Goal: Obtain resource: Download file/media

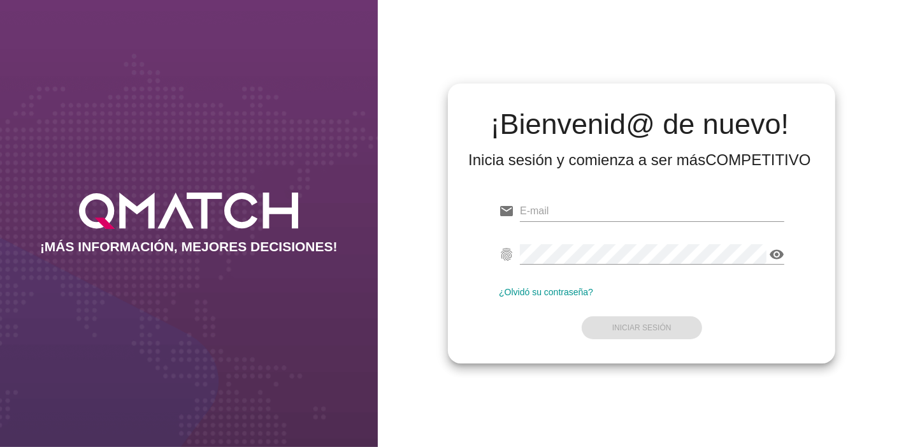
type input "[EMAIL_ADDRESS][PERSON_NAME][DOMAIN_NAME]"
click at [629, 289] on div "¿Olvidó su contraseña?" at bounding box center [641, 292] width 285 height 10
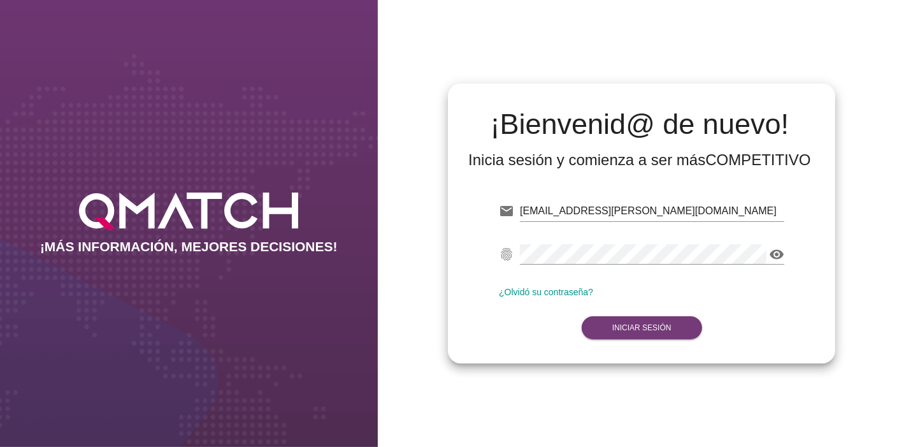
click at [629, 323] on button "Iniciar Sesión" at bounding box center [642, 327] width 120 height 23
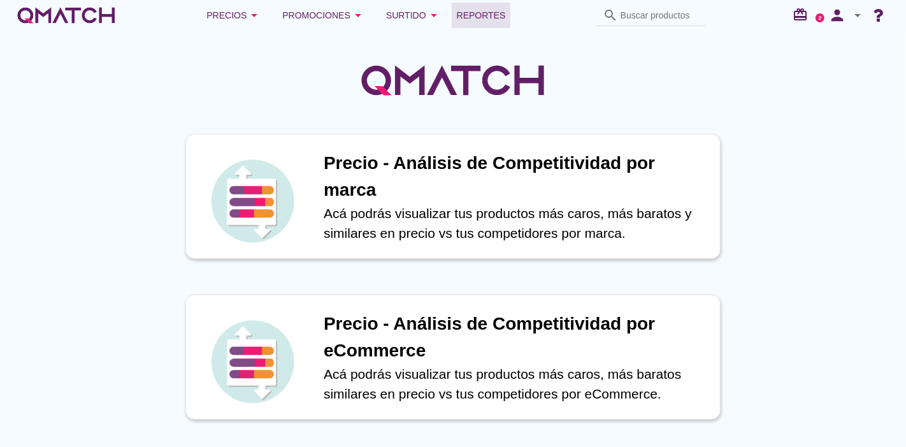
click at [471, 17] on span "Reportes" at bounding box center [481, 15] width 49 height 15
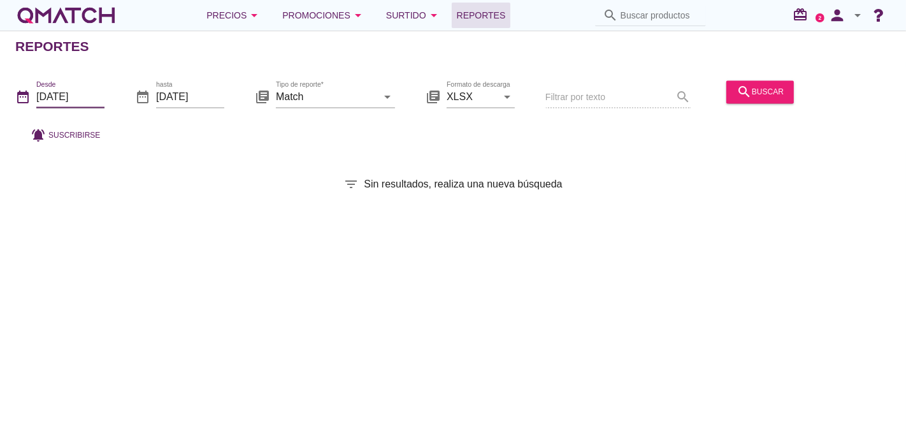
click at [100, 87] on input "2025-10-01" at bounding box center [70, 97] width 68 height 20
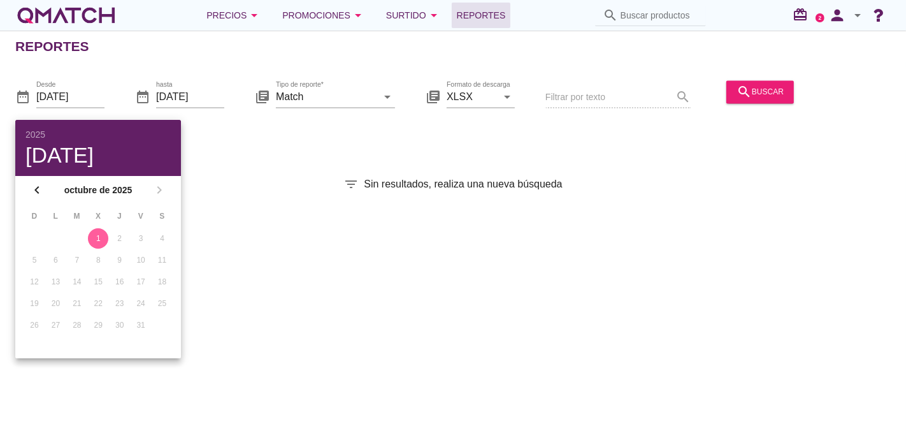
drag, startPoint x: 97, startPoint y: 237, endPoint x: 743, endPoint y: 110, distance: 658.5
click at [743, 110] on div "2025 mié, 1 oct chevron_left octubre de 2025 chevron_right D L M X J V S 1 2 3 …" at bounding box center [453, 223] width 906 height 447
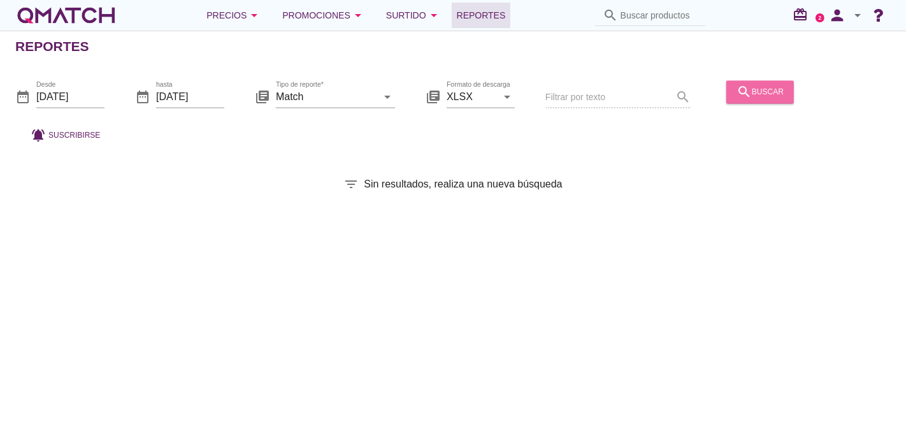
click at [750, 100] on button "search buscar" at bounding box center [760, 91] width 68 height 23
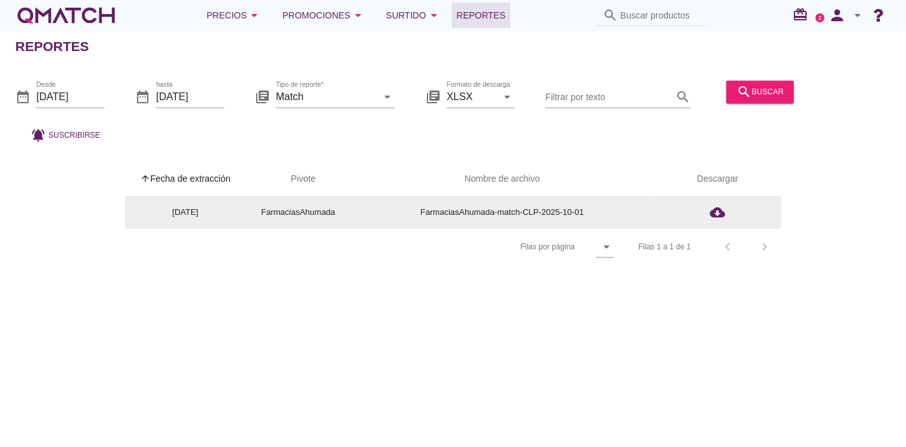
click at [717, 221] on td "cloud_download" at bounding box center [717, 212] width 127 height 31
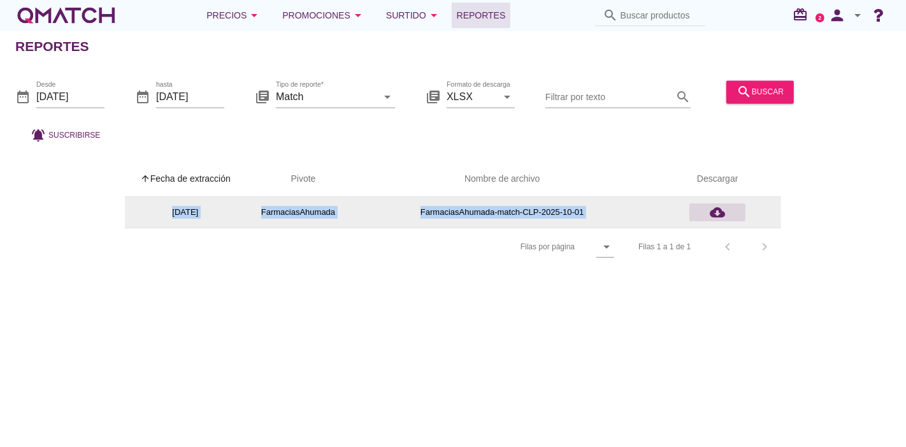
click at [714, 219] on td "cloud_download" at bounding box center [717, 212] width 127 height 31
click at [714, 219] on icon "cloud_download" at bounding box center [717, 212] width 15 height 15
